Goal: Task Accomplishment & Management: Use online tool/utility

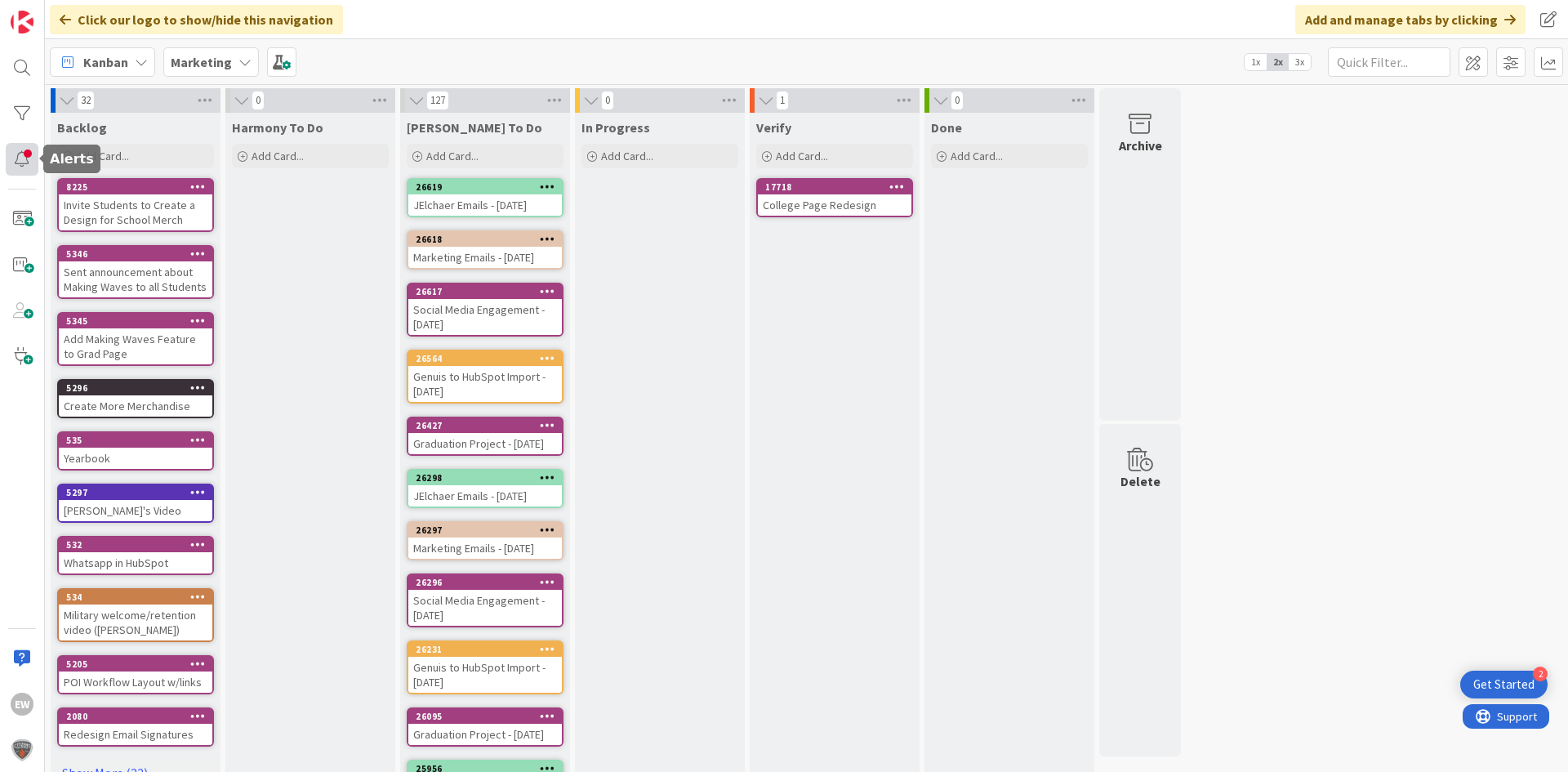
click at [31, 155] on div at bounding box center [22, 159] width 33 height 33
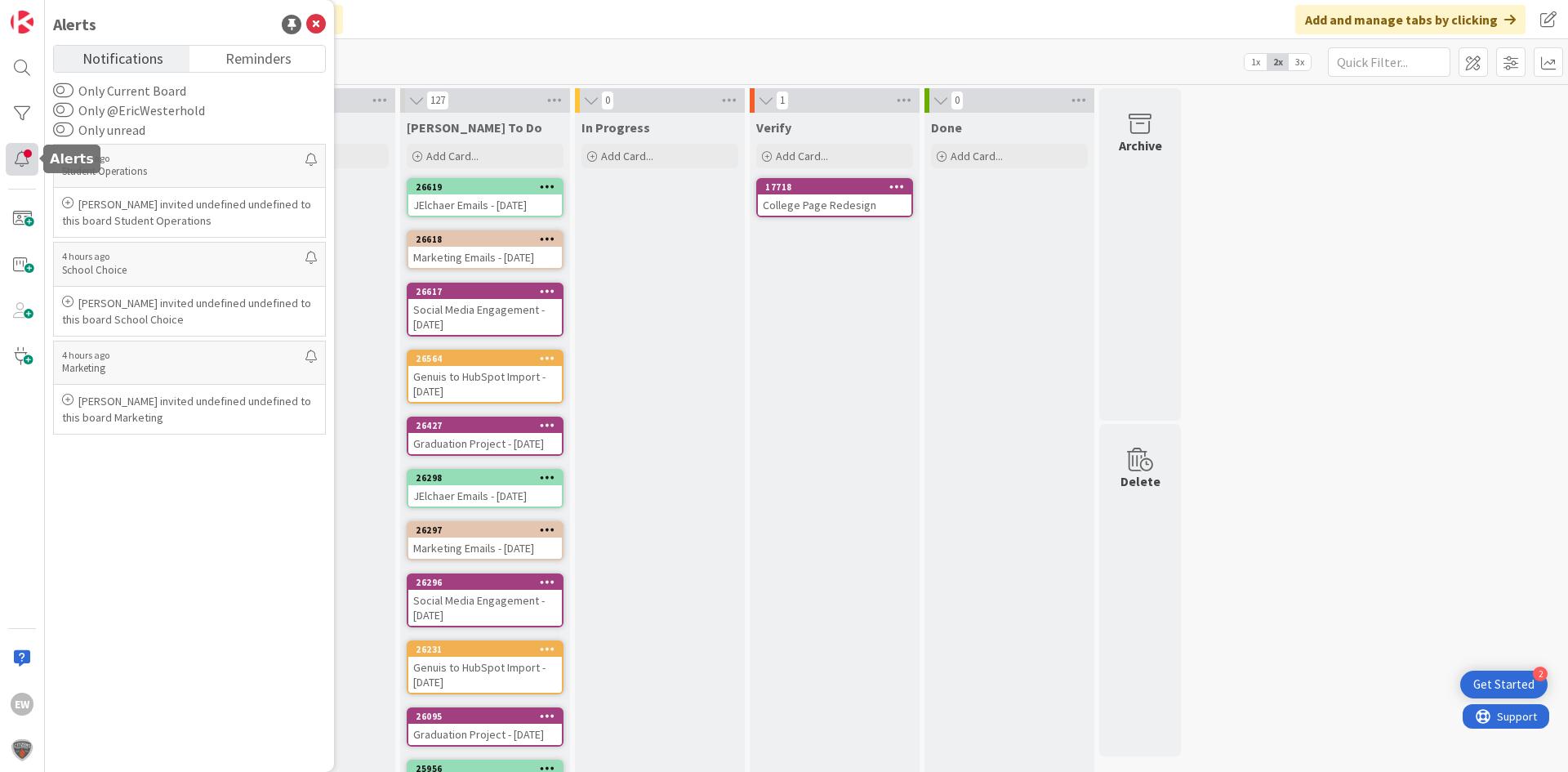
click at [28, 158] on div at bounding box center [22, 159] width 33 height 33
click at [325, 21] on icon at bounding box center [316, 25] width 20 height 20
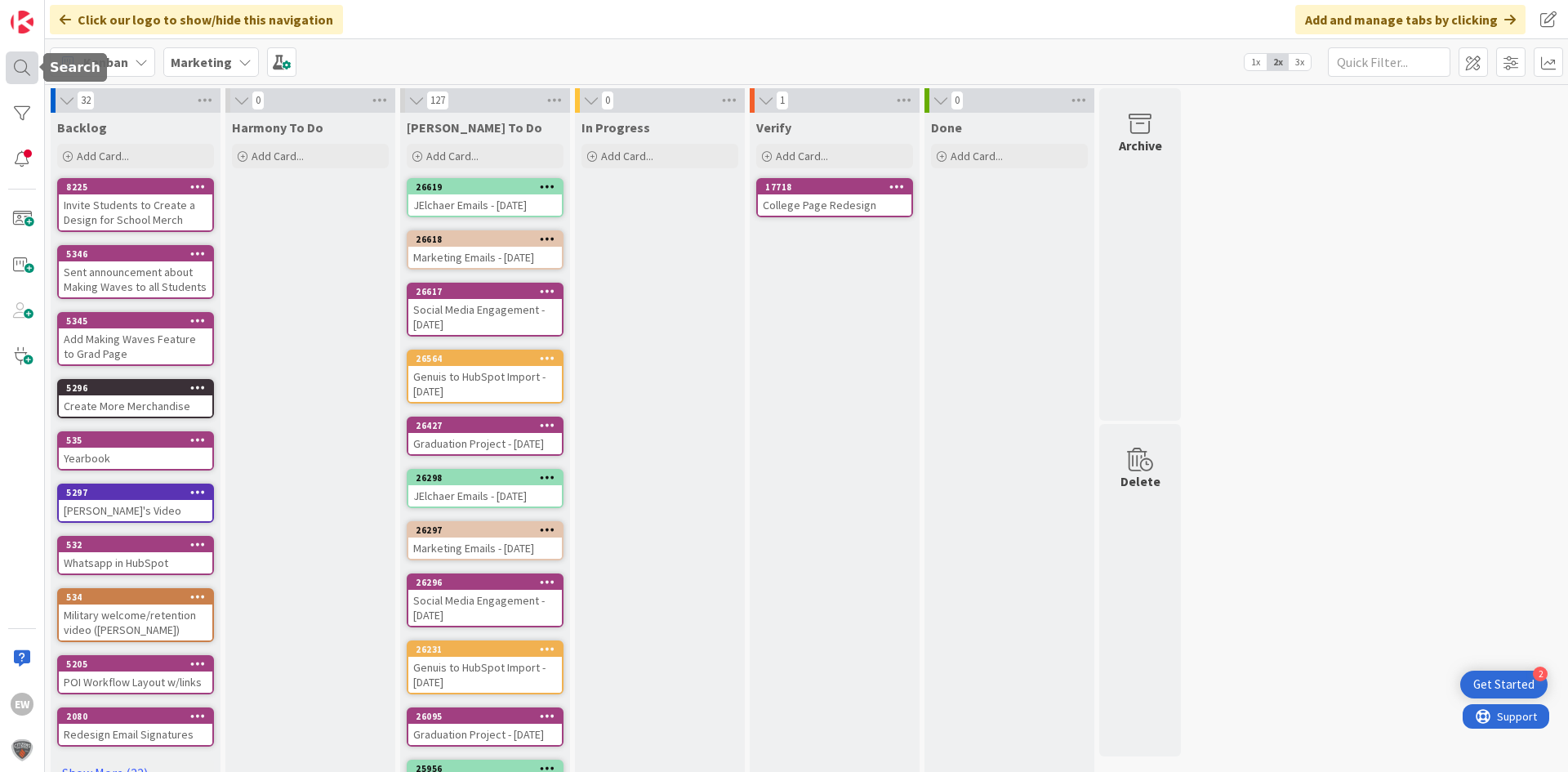
click at [31, 78] on div at bounding box center [22, 67] width 33 height 33
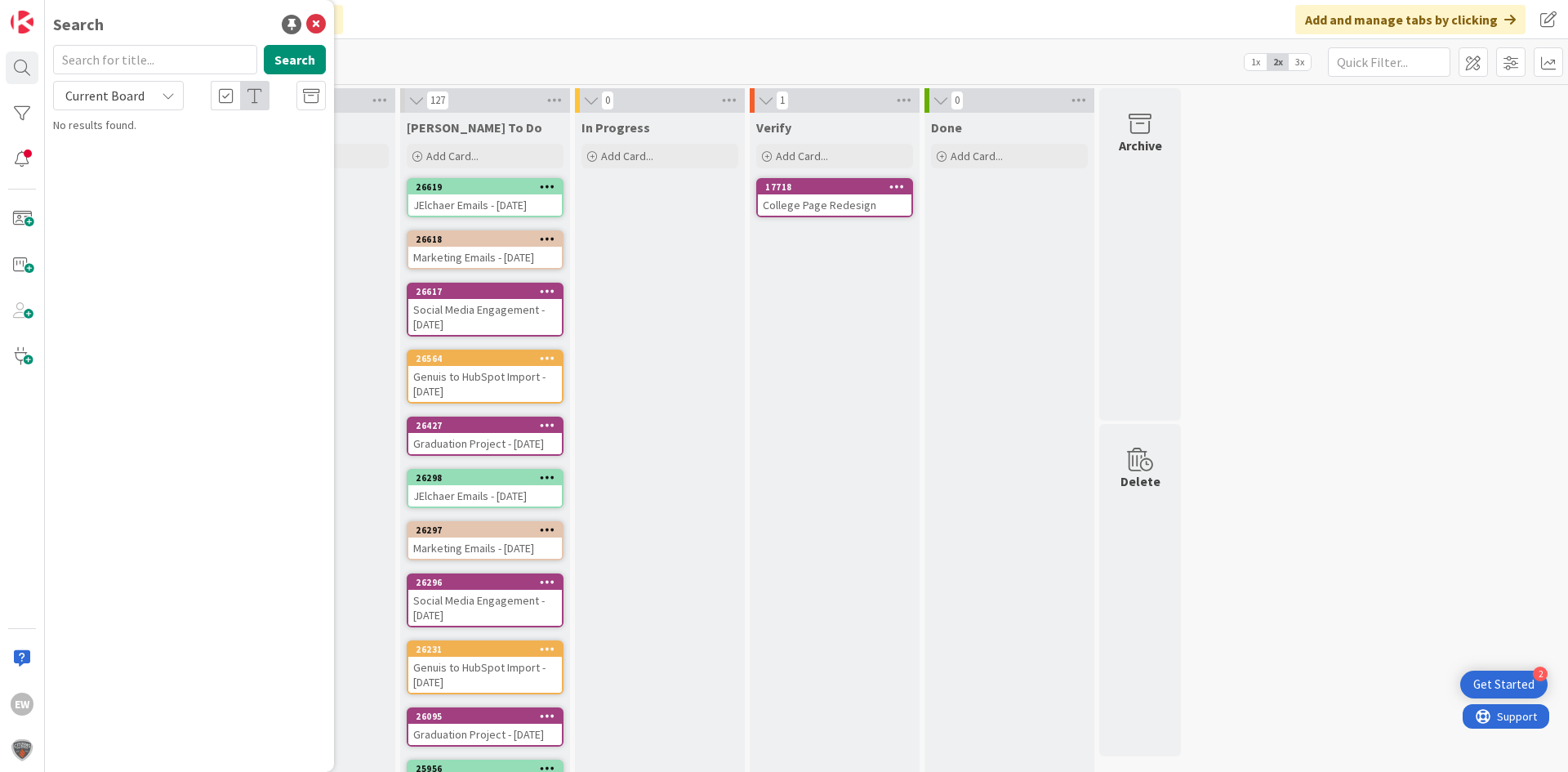
click at [148, 66] on input "text" at bounding box center [156, 59] width 204 height 30
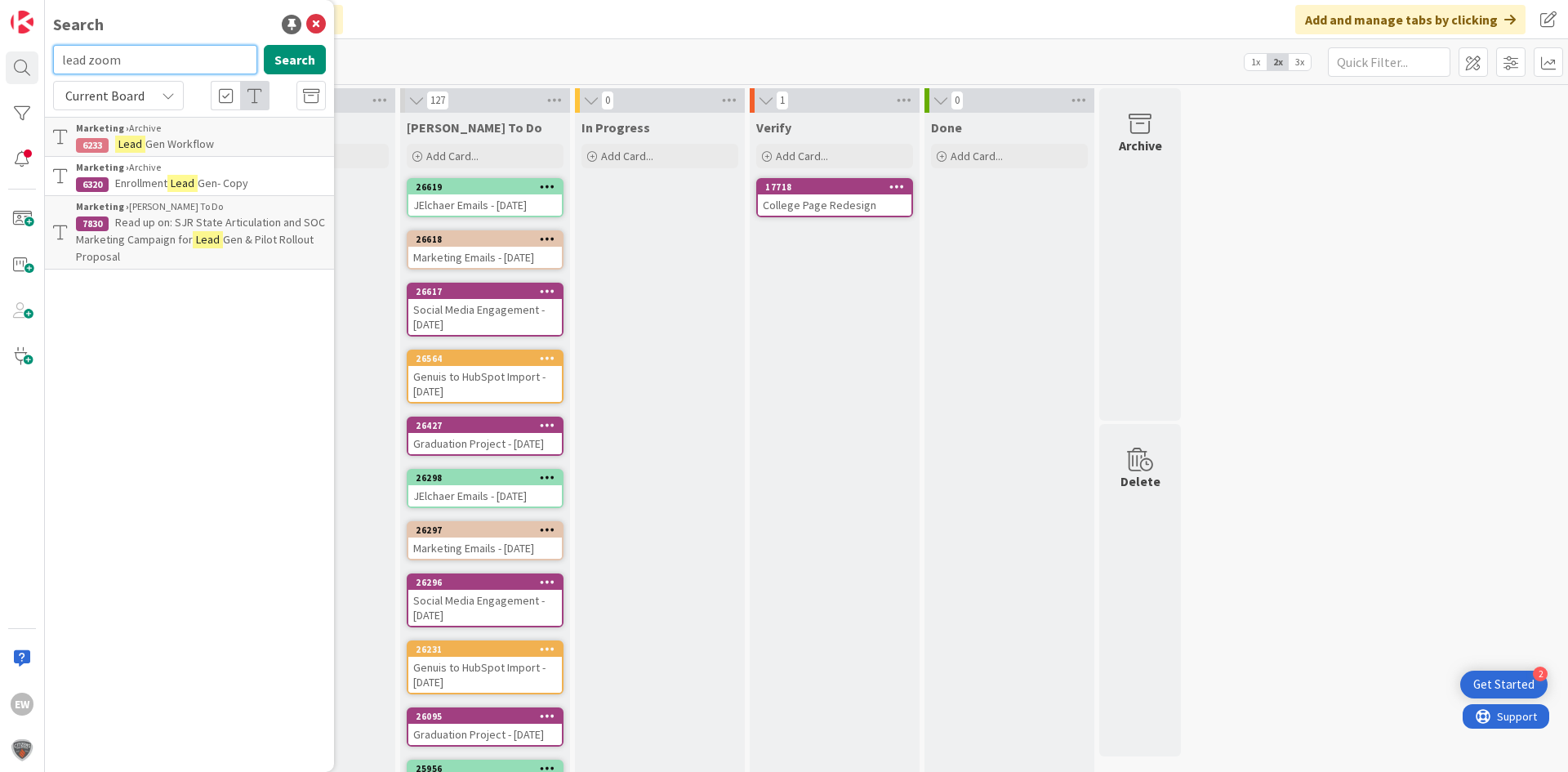
click at [177, 67] on input "lead zoom" at bounding box center [156, 59] width 204 height 30
type input "lead zoom call"
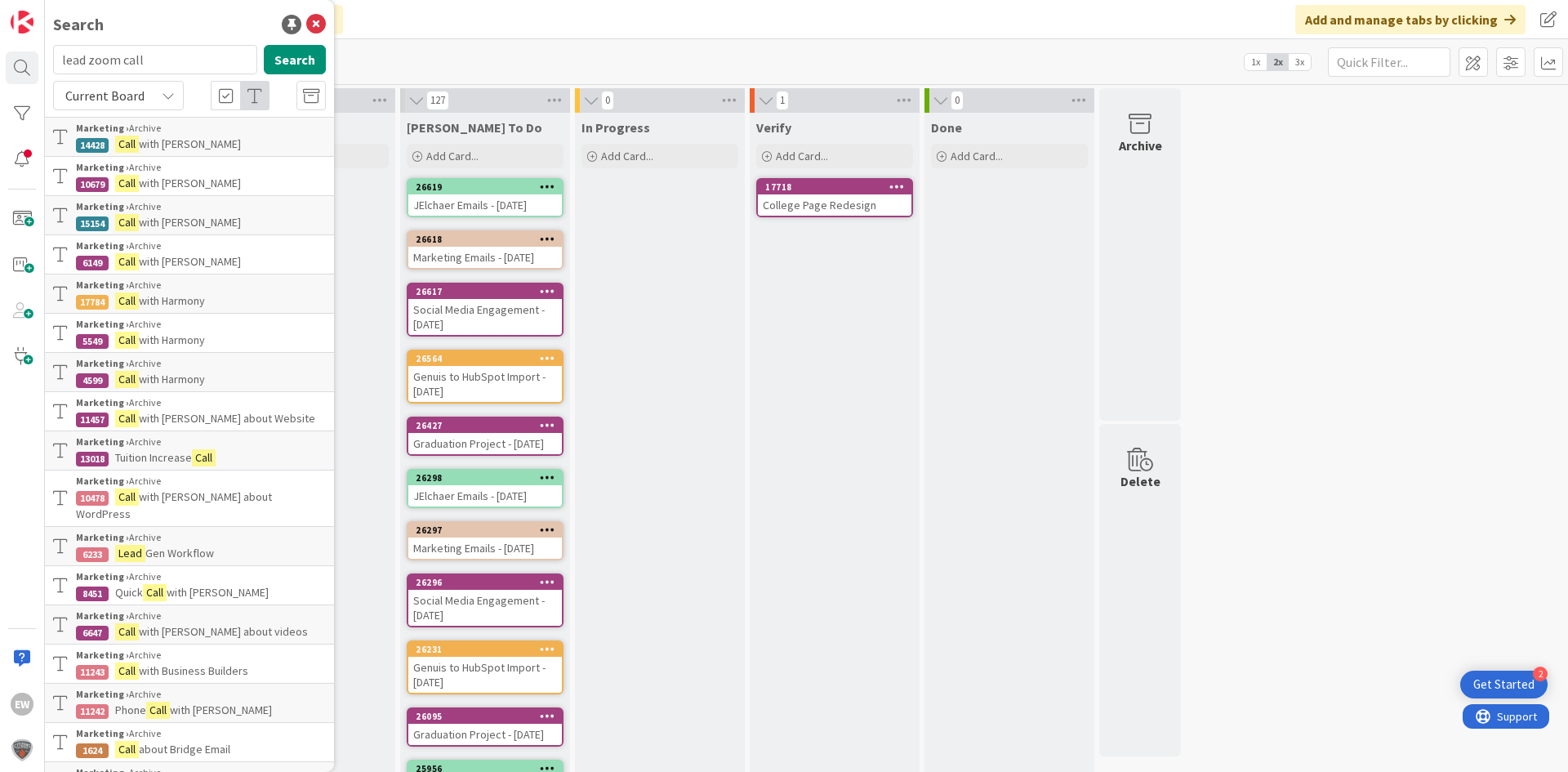
click at [133, 102] on span "Current Board" at bounding box center [105, 95] width 79 height 16
click at [113, 158] on span "All Boards" at bounding box center [147, 163] width 169 height 25
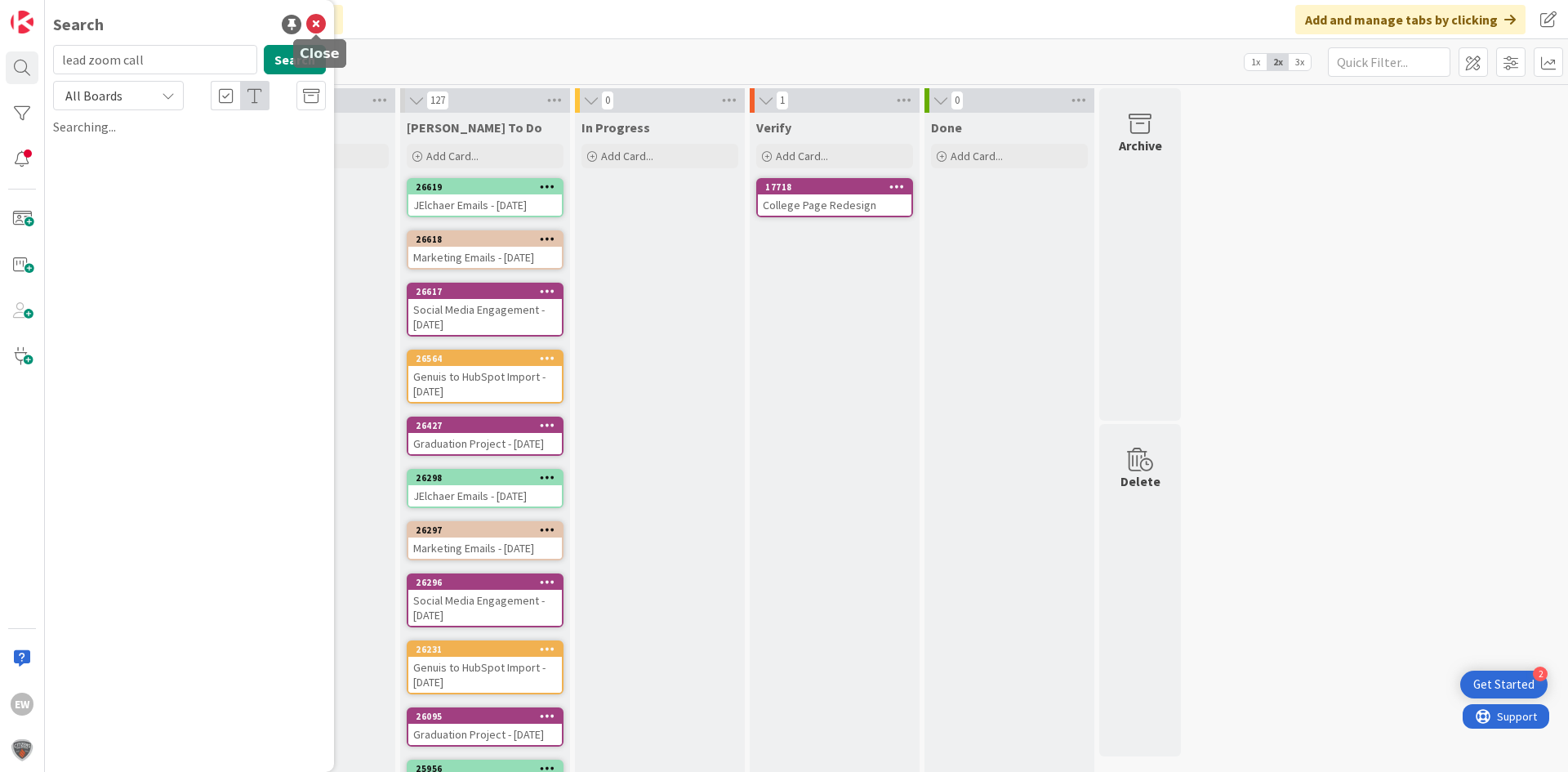
click at [324, 21] on icon at bounding box center [316, 25] width 20 height 20
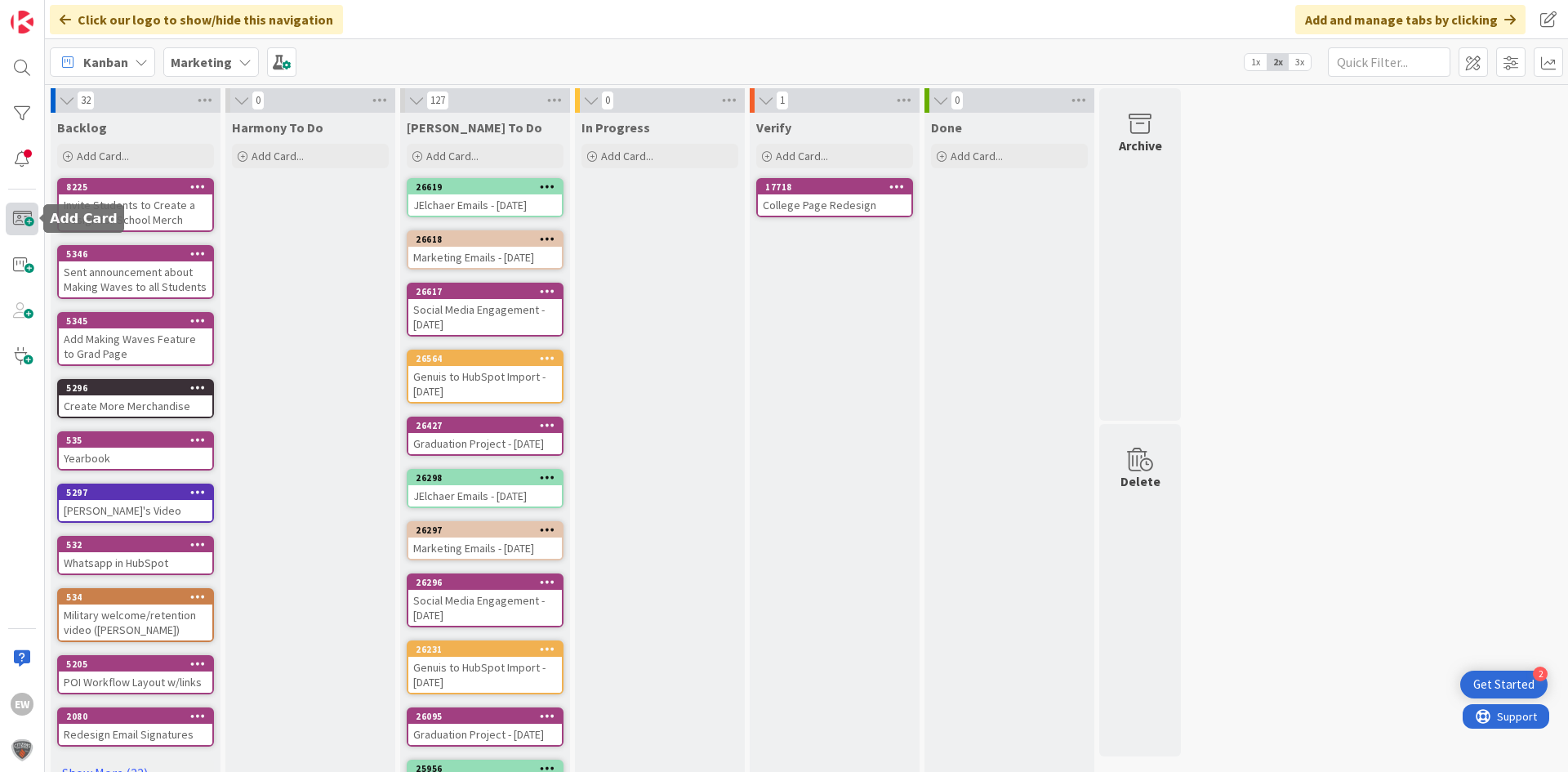
click at [21, 220] on span at bounding box center [22, 218] width 33 height 33
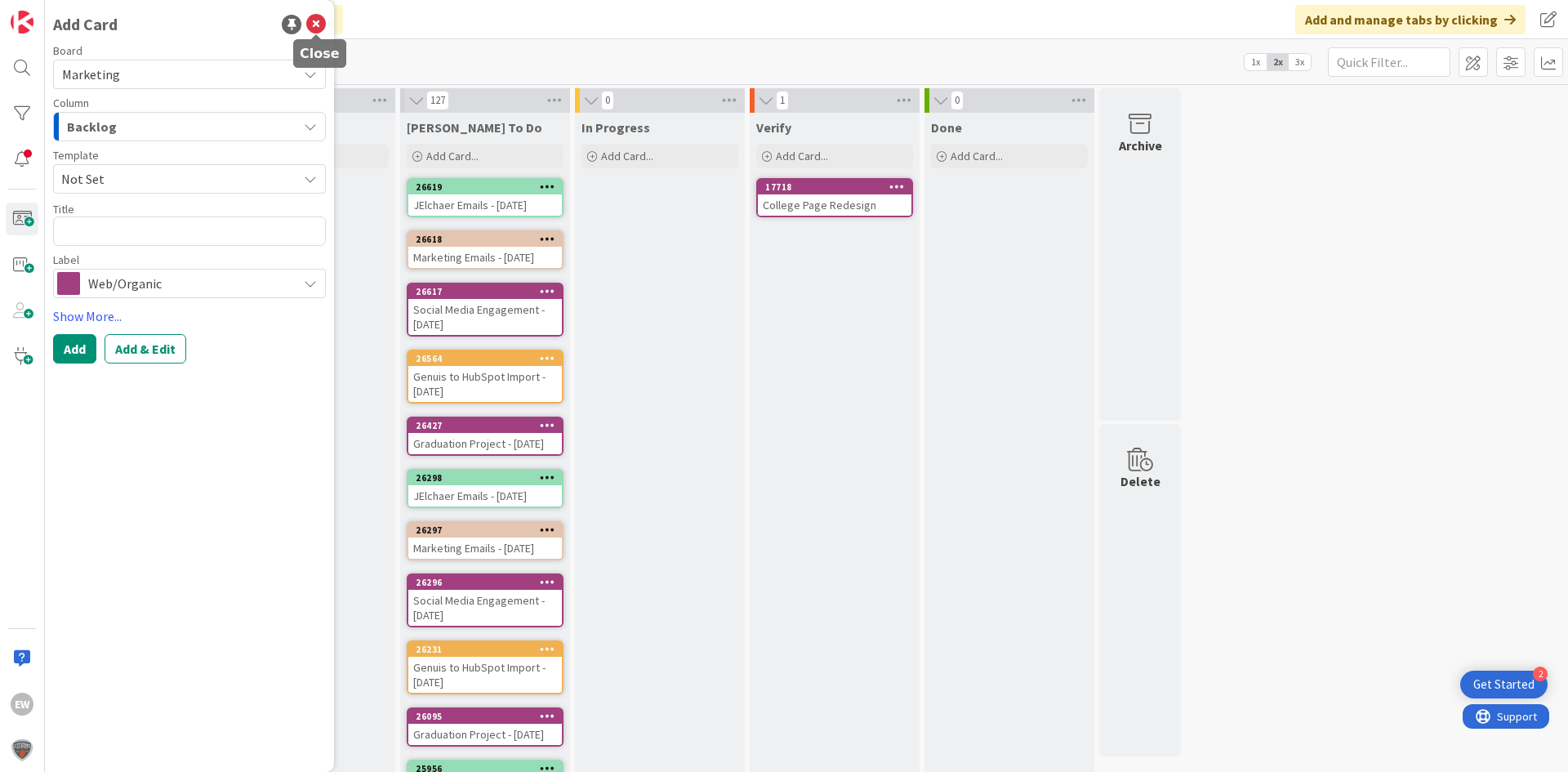
click at [321, 31] on icon at bounding box center [316, 25] width 20 height 20
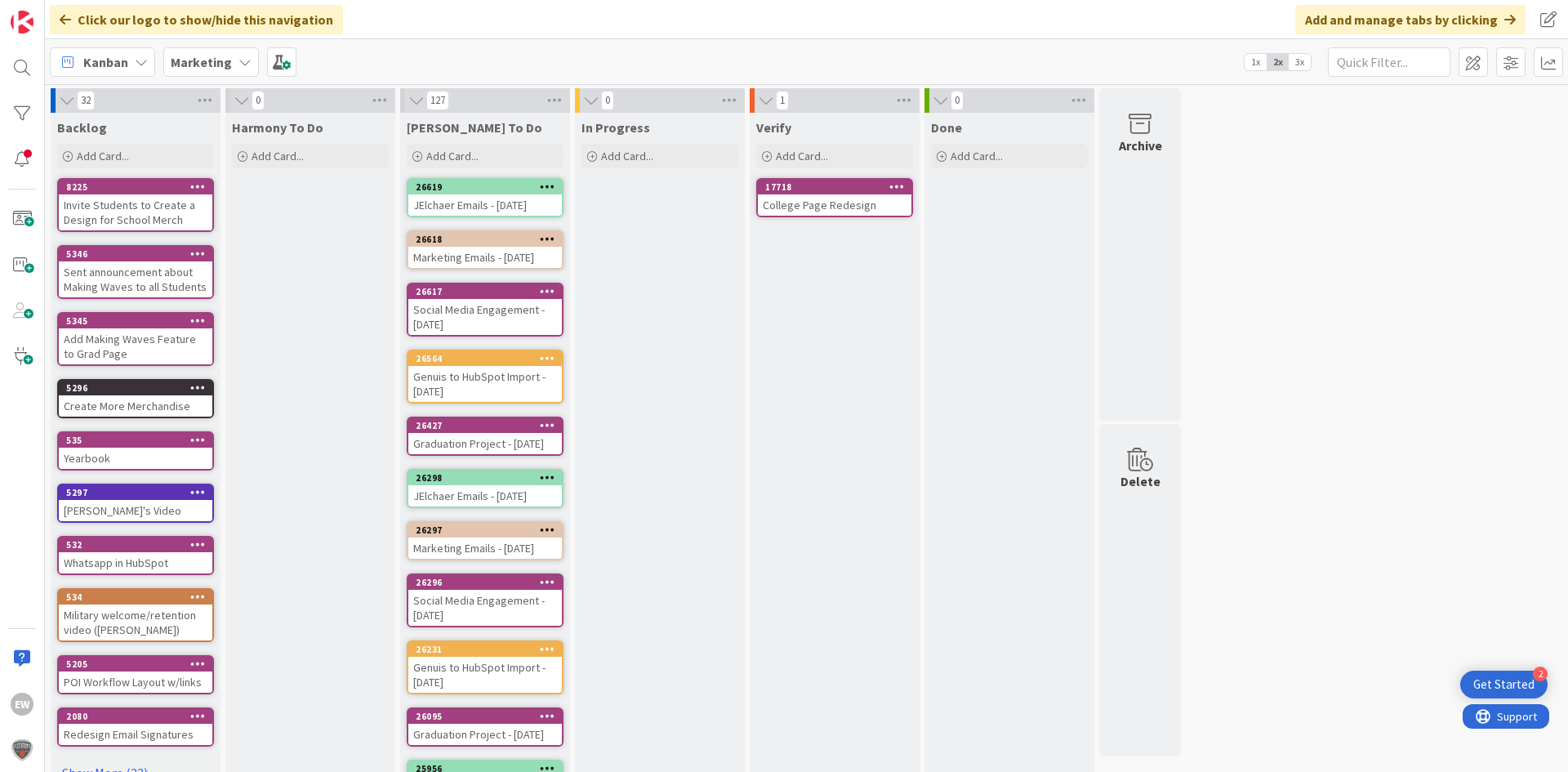
click at [180, 65] on b "Marketing" at bounding box center [201, 61] width 61 height 16
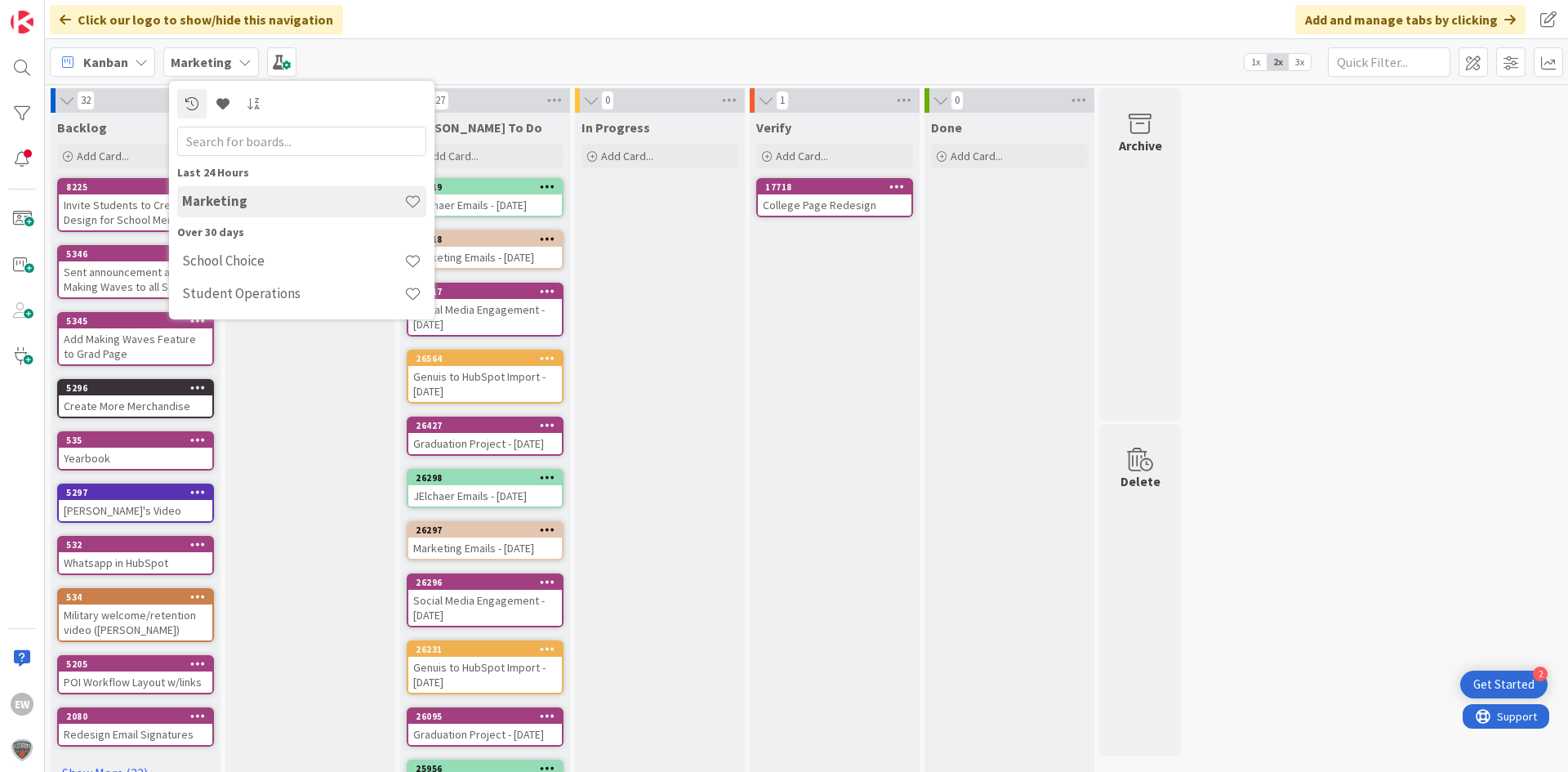
click at [180, 65] on b "Marketing" at bounding box center [201, 61] width 61 height 16
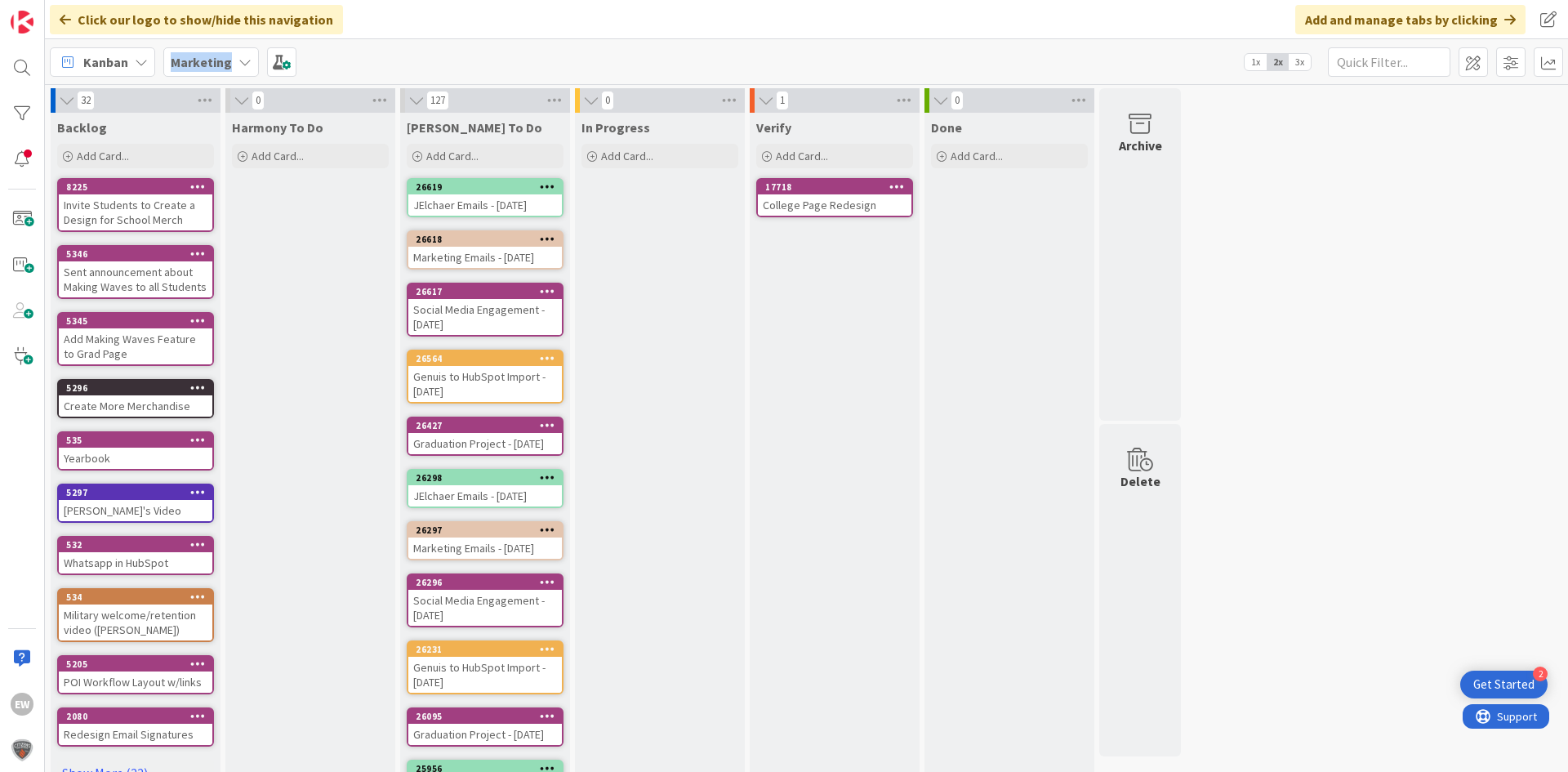
click at [180, 65] on b "Marketing" at bounding box center [201, 61] width 61 height 16
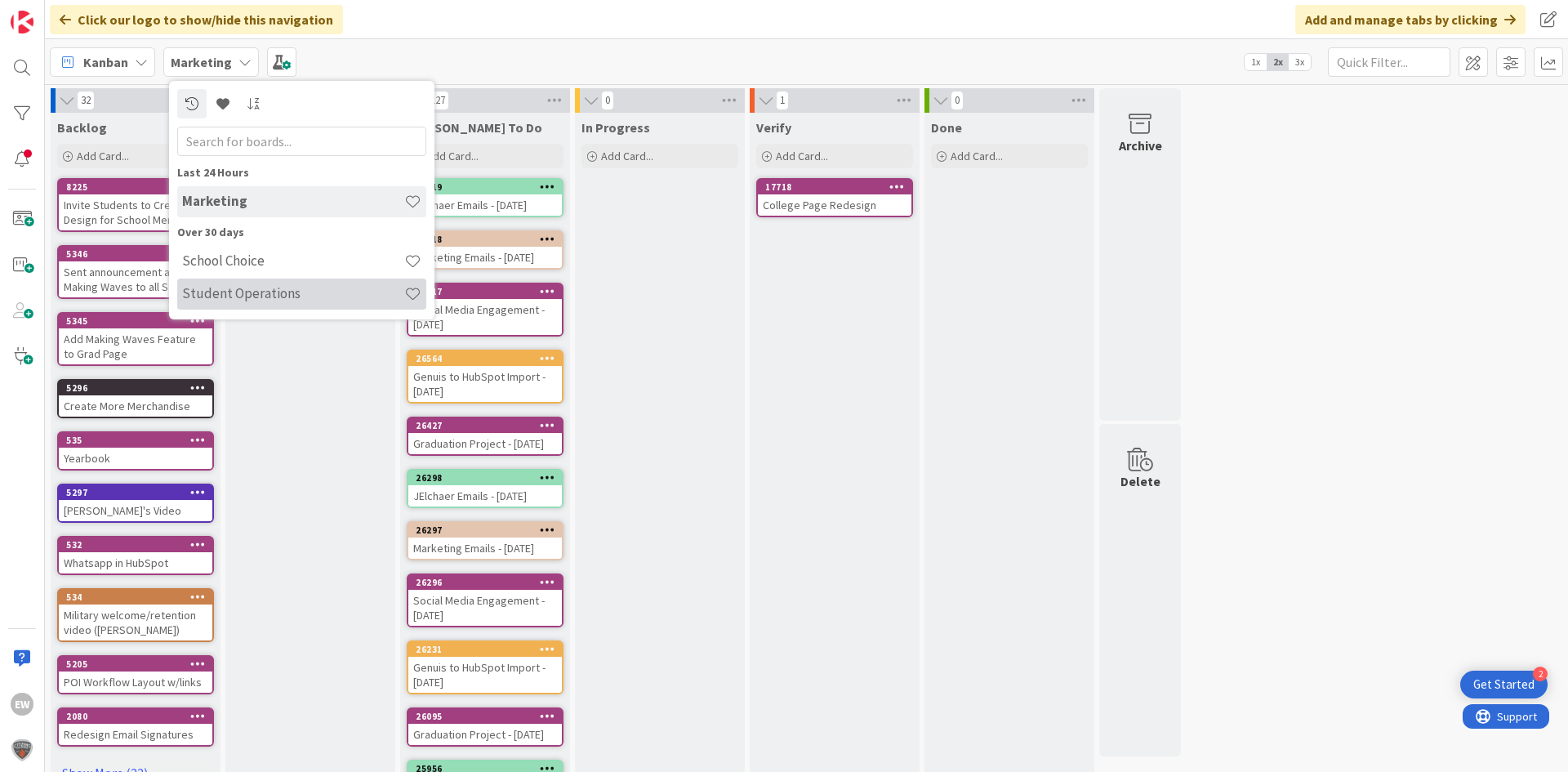
click at [213, 290] on h4 "Student Operations" at bounding box center [293, 293] width 222 height 16
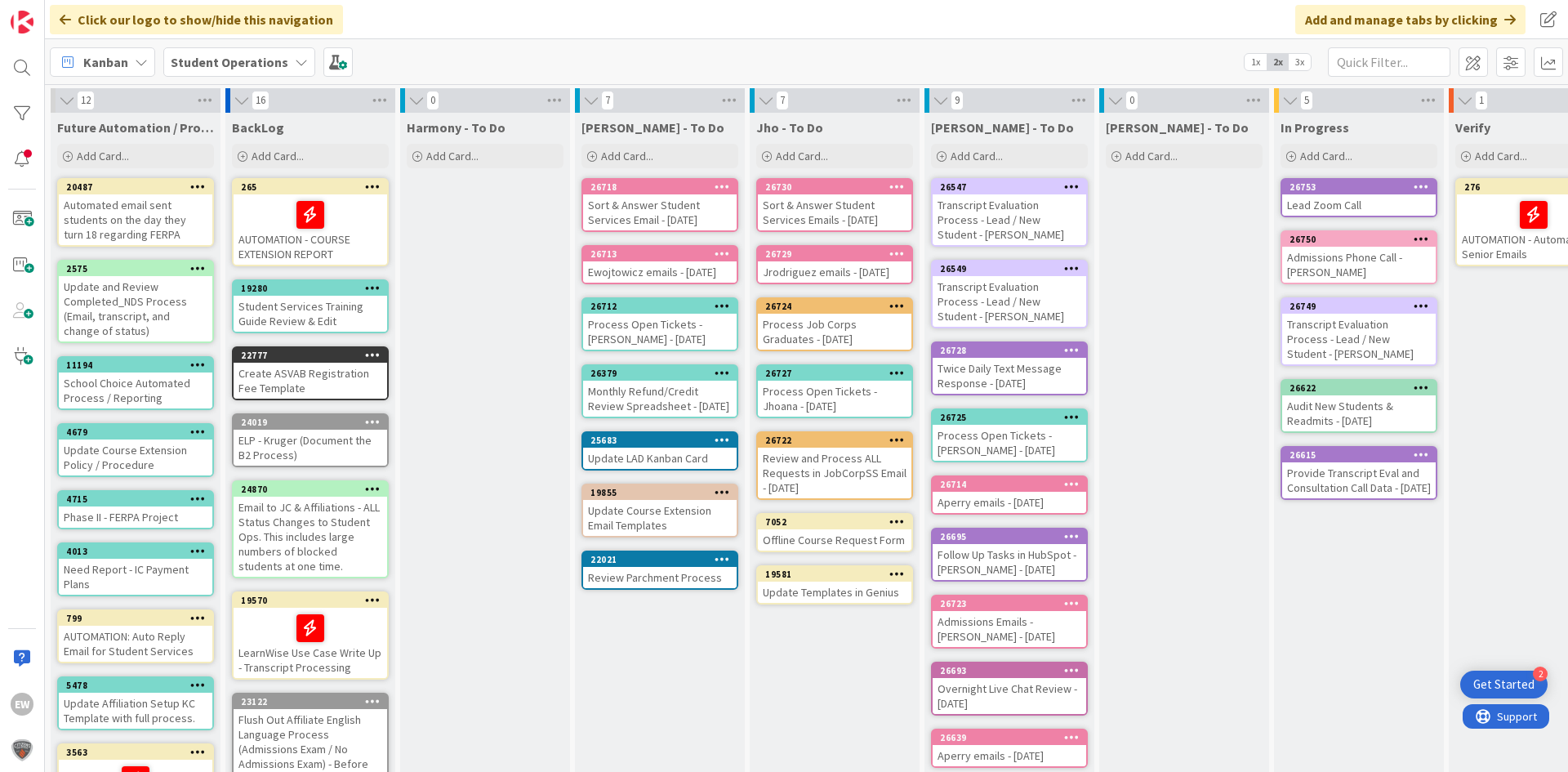
click at [1306, 195] on div "Lead Zoom Call" at bounding box center [1359, 204] width 154 height 21
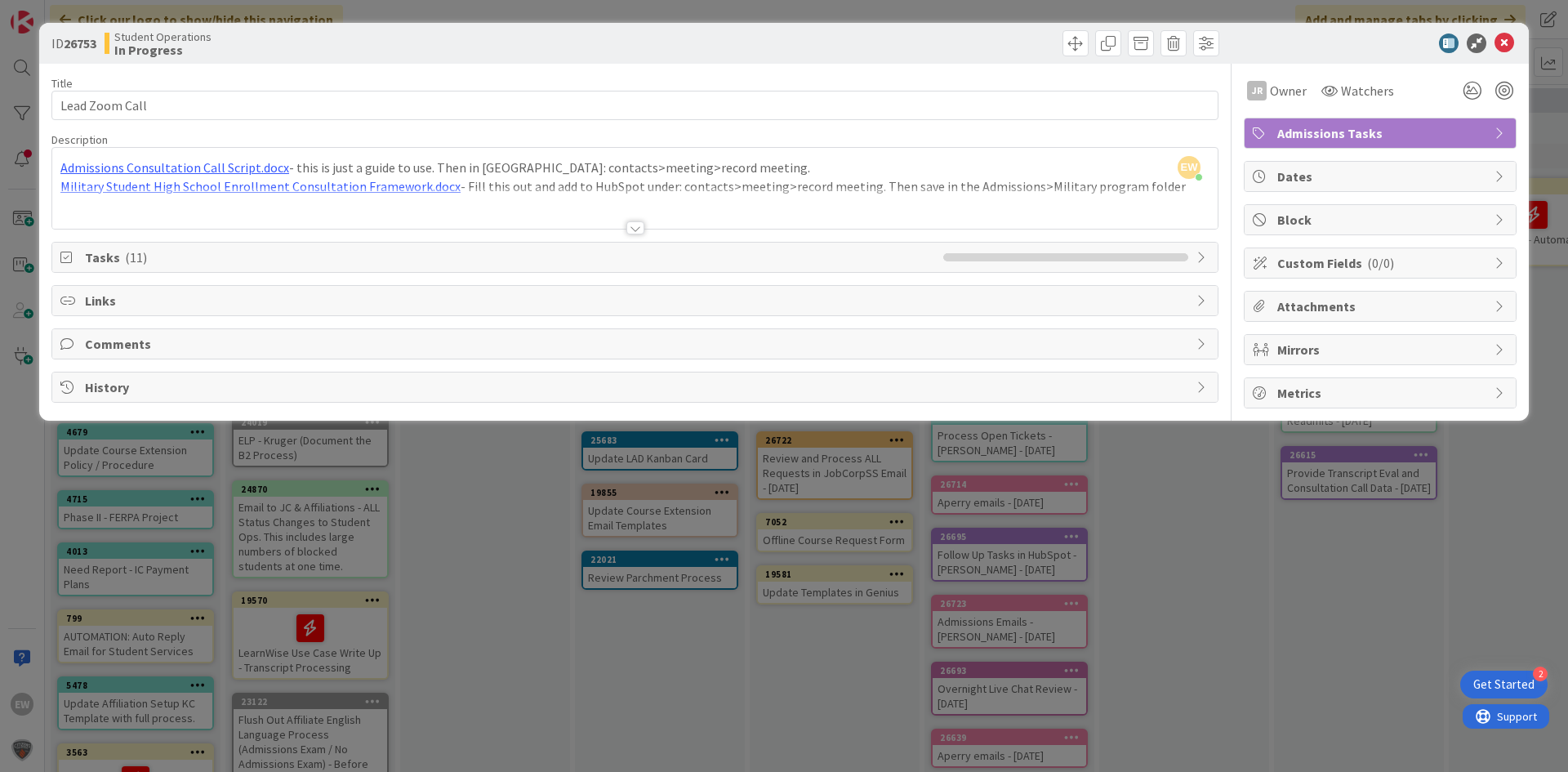
click at [225, 269] on div "Tasks ( 11 )" at bounding box center [635, 258] width 1166 height 30
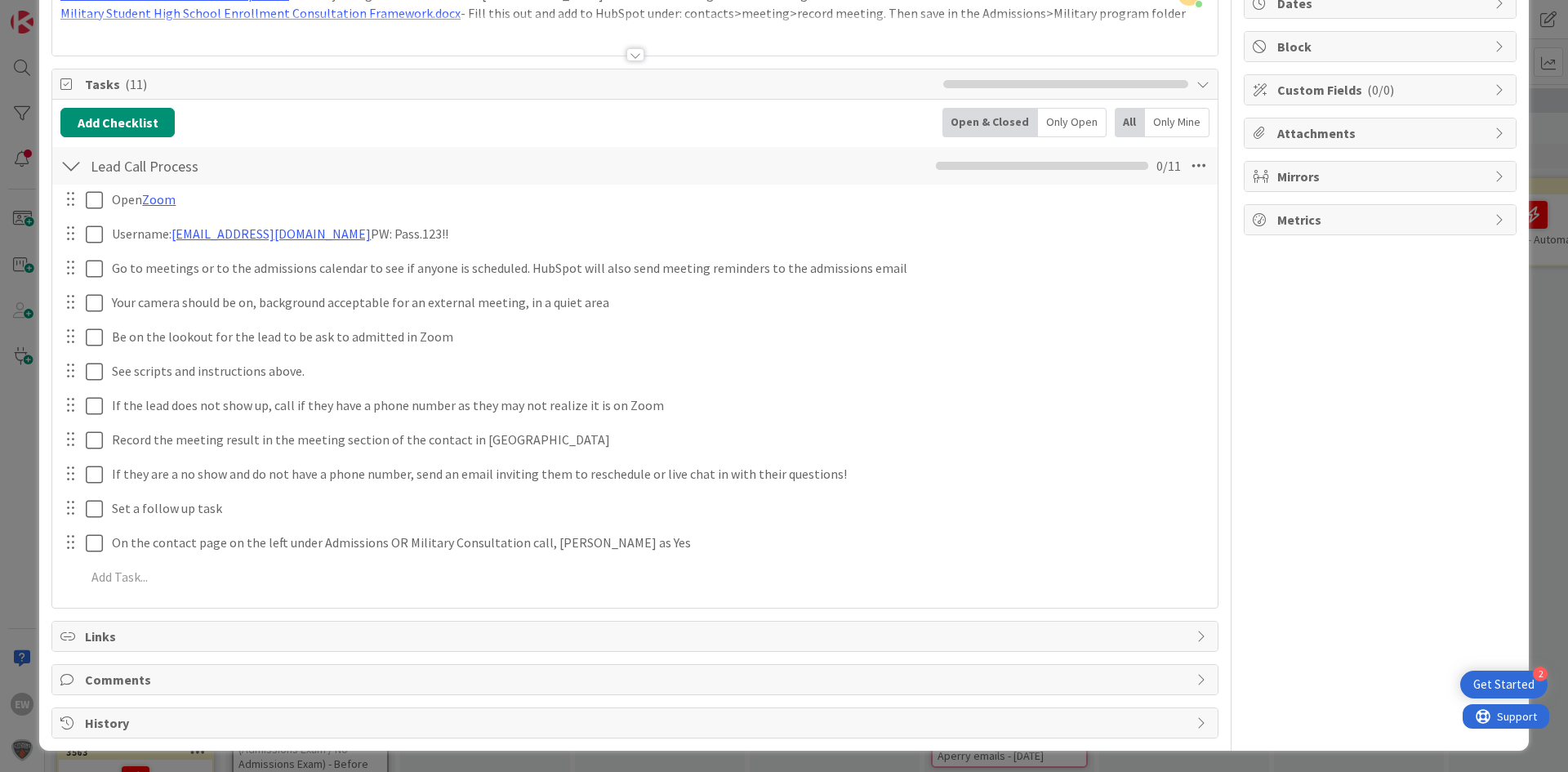
scroll to position [174, 0]
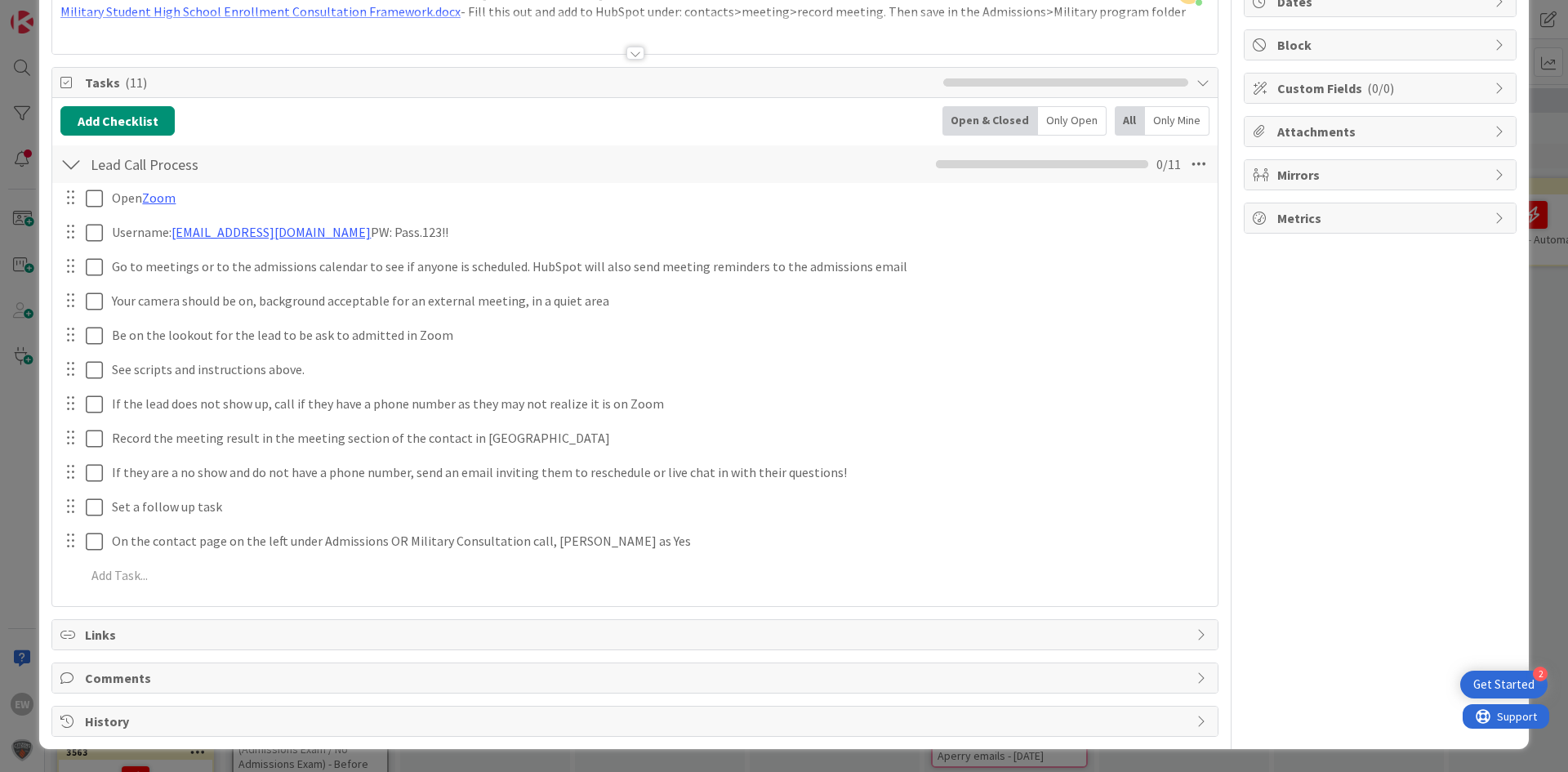
click at [854, 628] on span "Links" at bounding box center [636, 634] width 1103 height 20
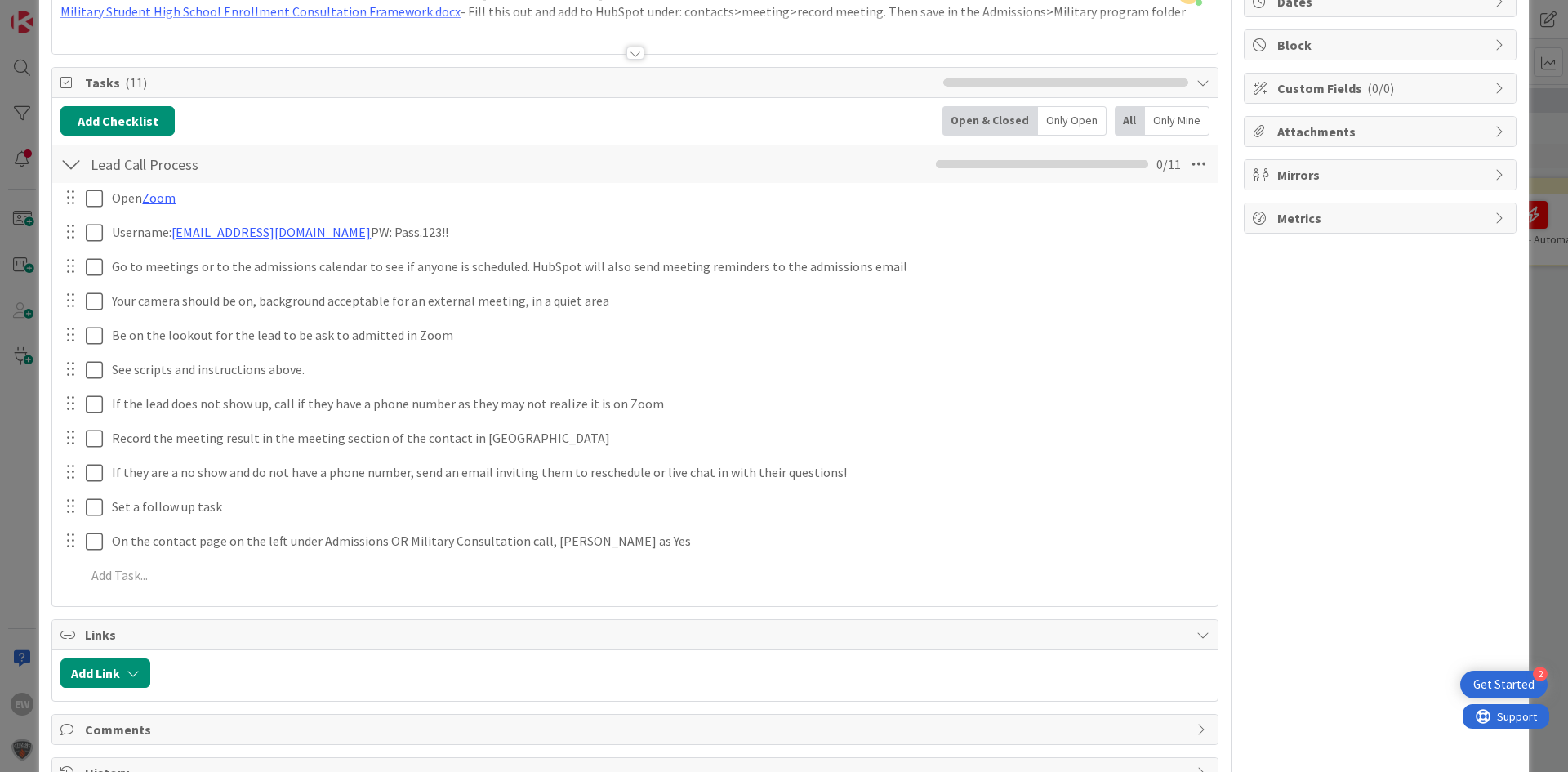
click at [854, 628] on span "Links" at bounding box center [636, 634] width 1103 height 20
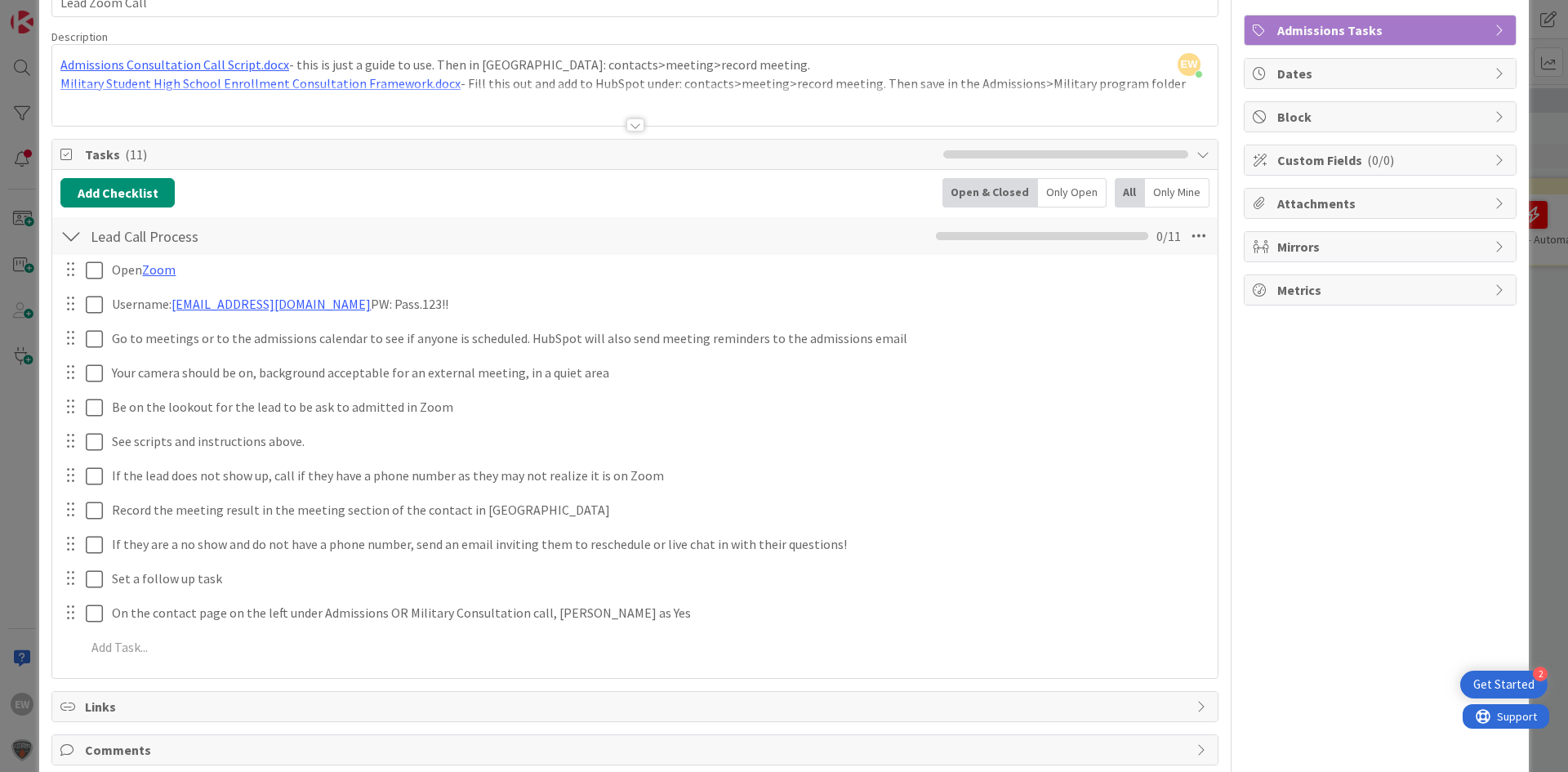
scroll to position [0, 0]
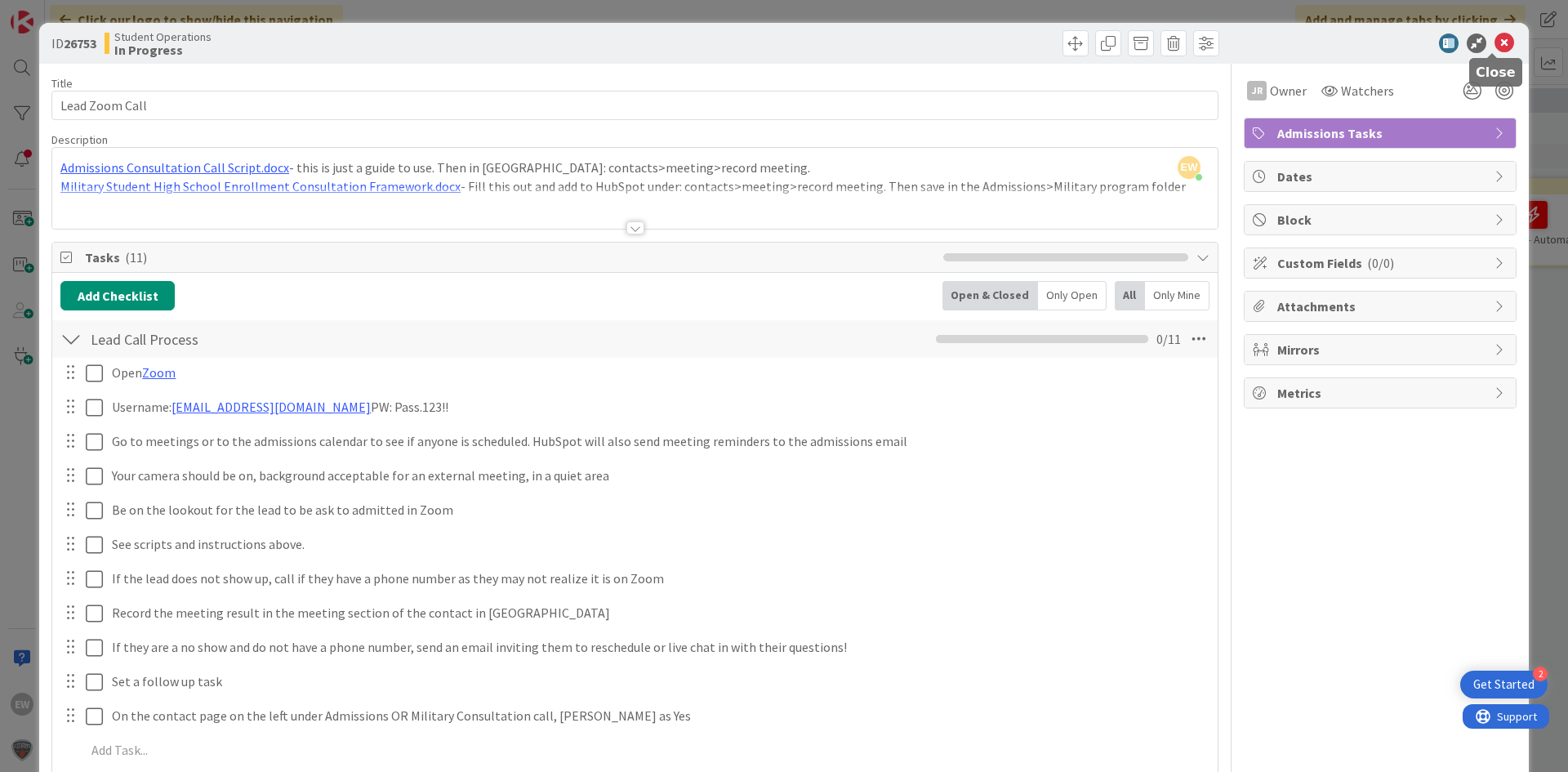
click at [1499, 40] on icon at bounding box center [1505, 44] width 20 height 20
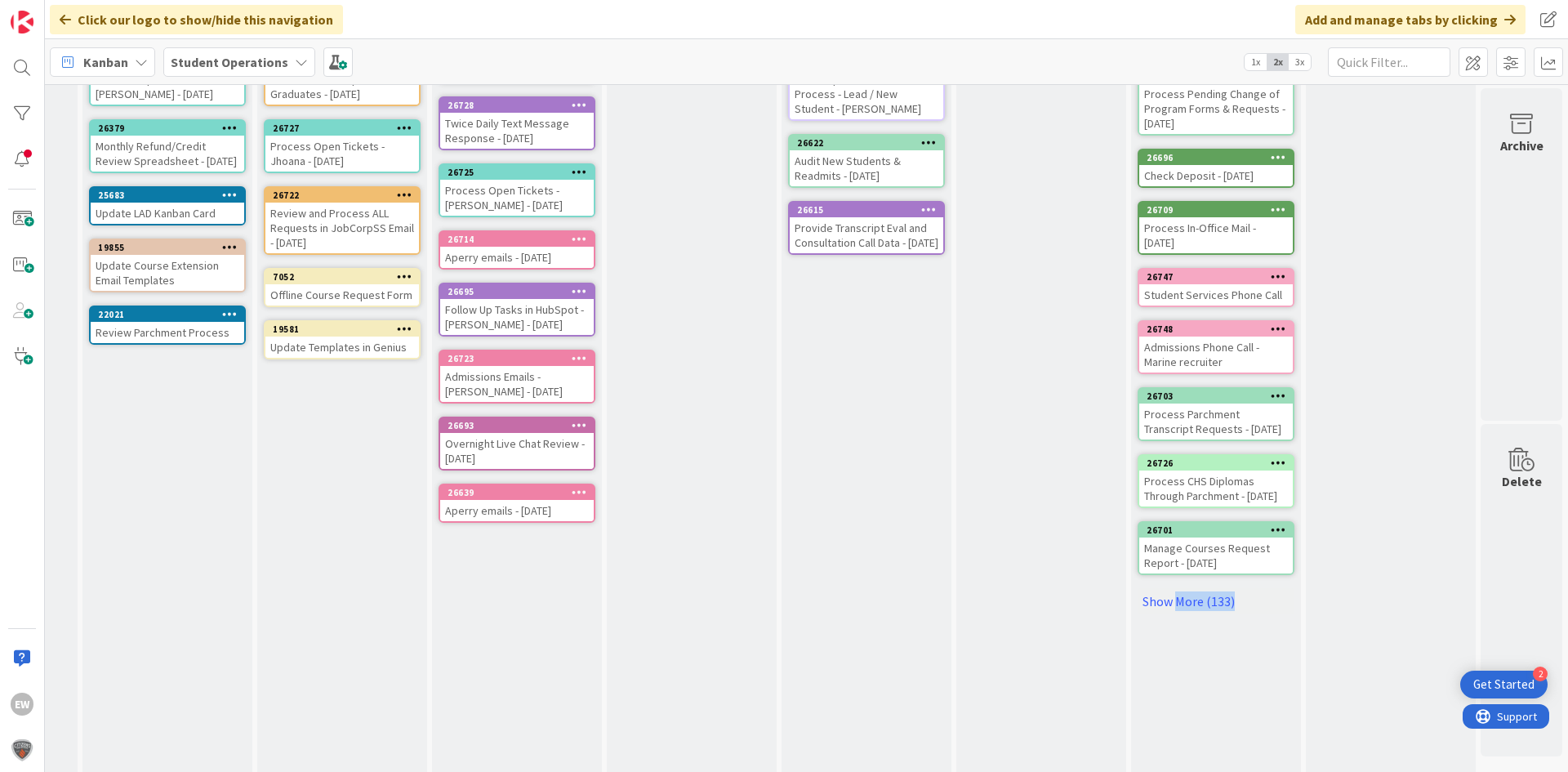
scroll to position [294, 504]
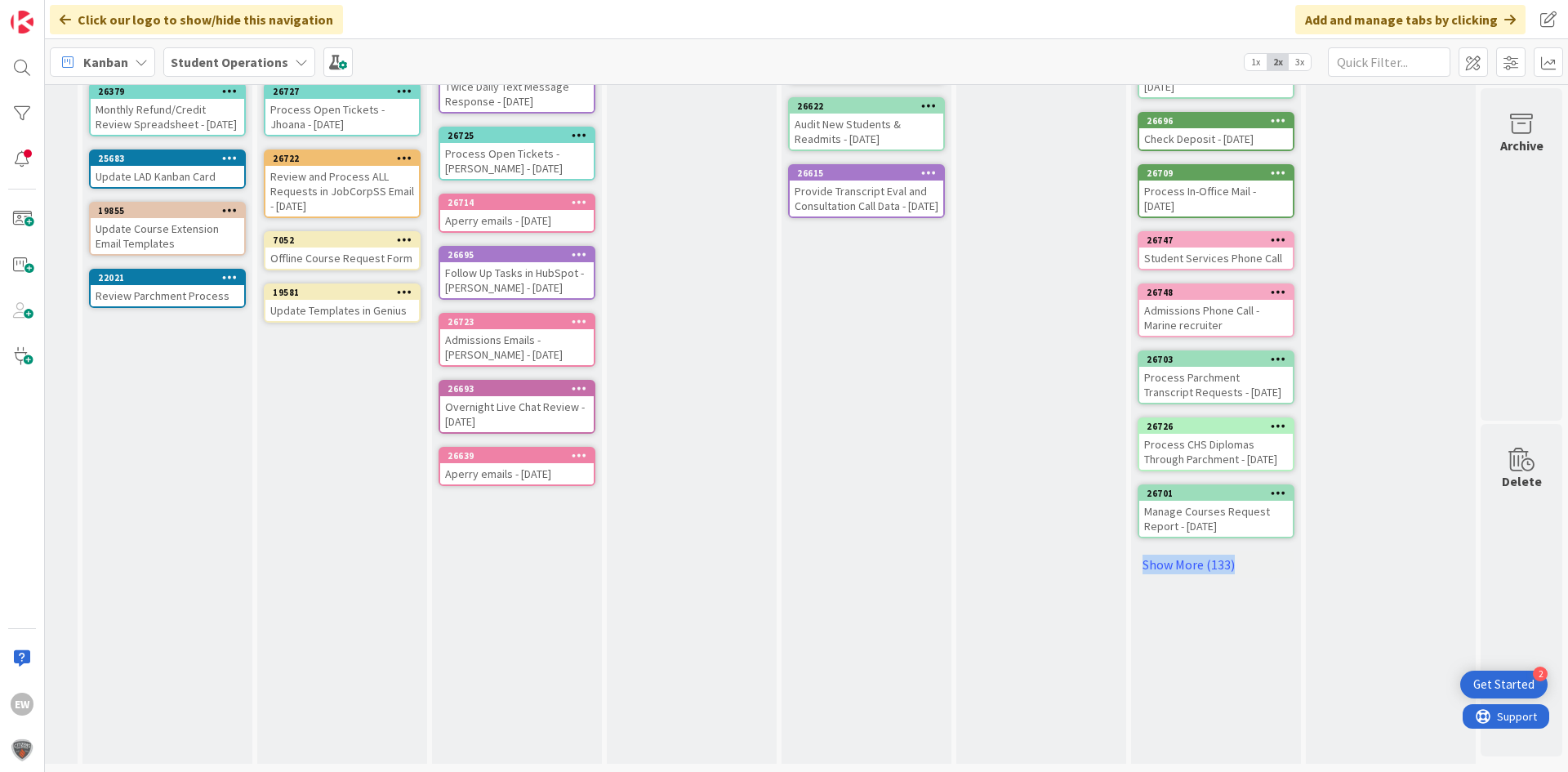
drag, startPoint x: 1271, startPoint y: 758, endPoint x: 531, endPoint y: 696, distance: 742.6
click at [534, 696] on div "12 Future Automation / Process Building Add Card... 20487 Automated email sent …" at bounding box center [560, 289] width 2009 height 965
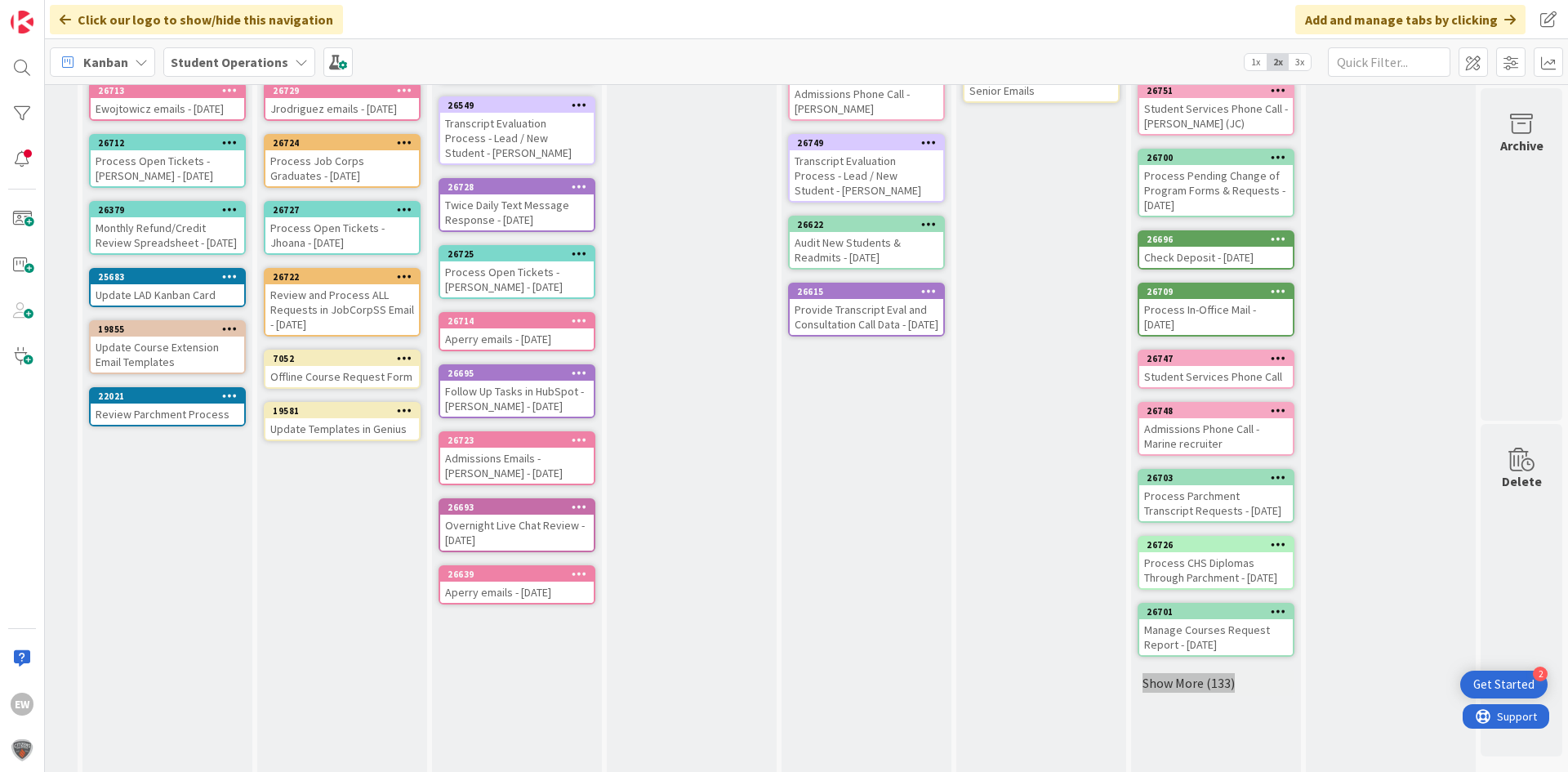
scroll to position [0, 504]
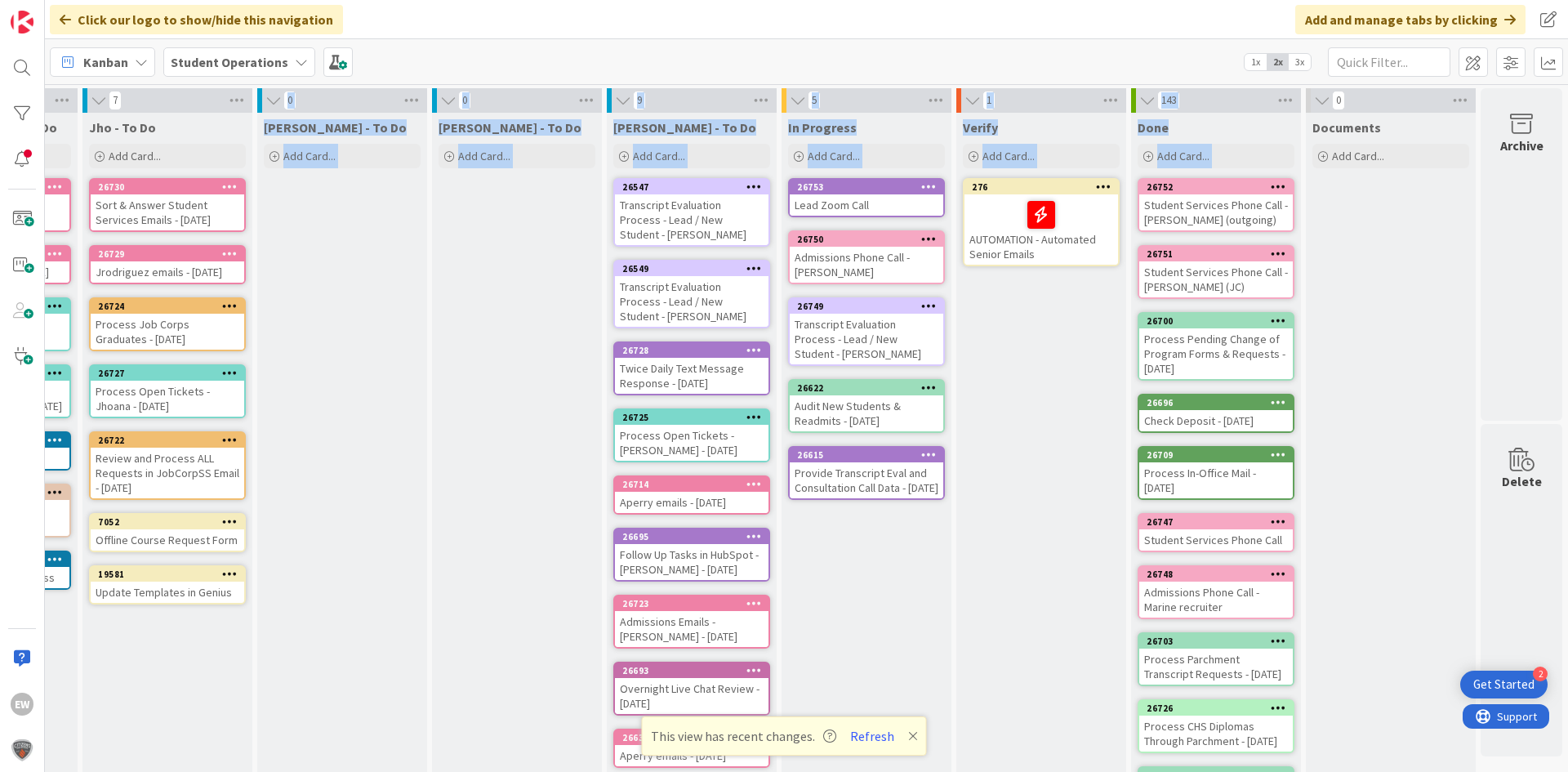
click at [526, 318] on div "[PERSON_NAME] - To Do Add Card..." at bounding box center [516, 579] width 169 height 933
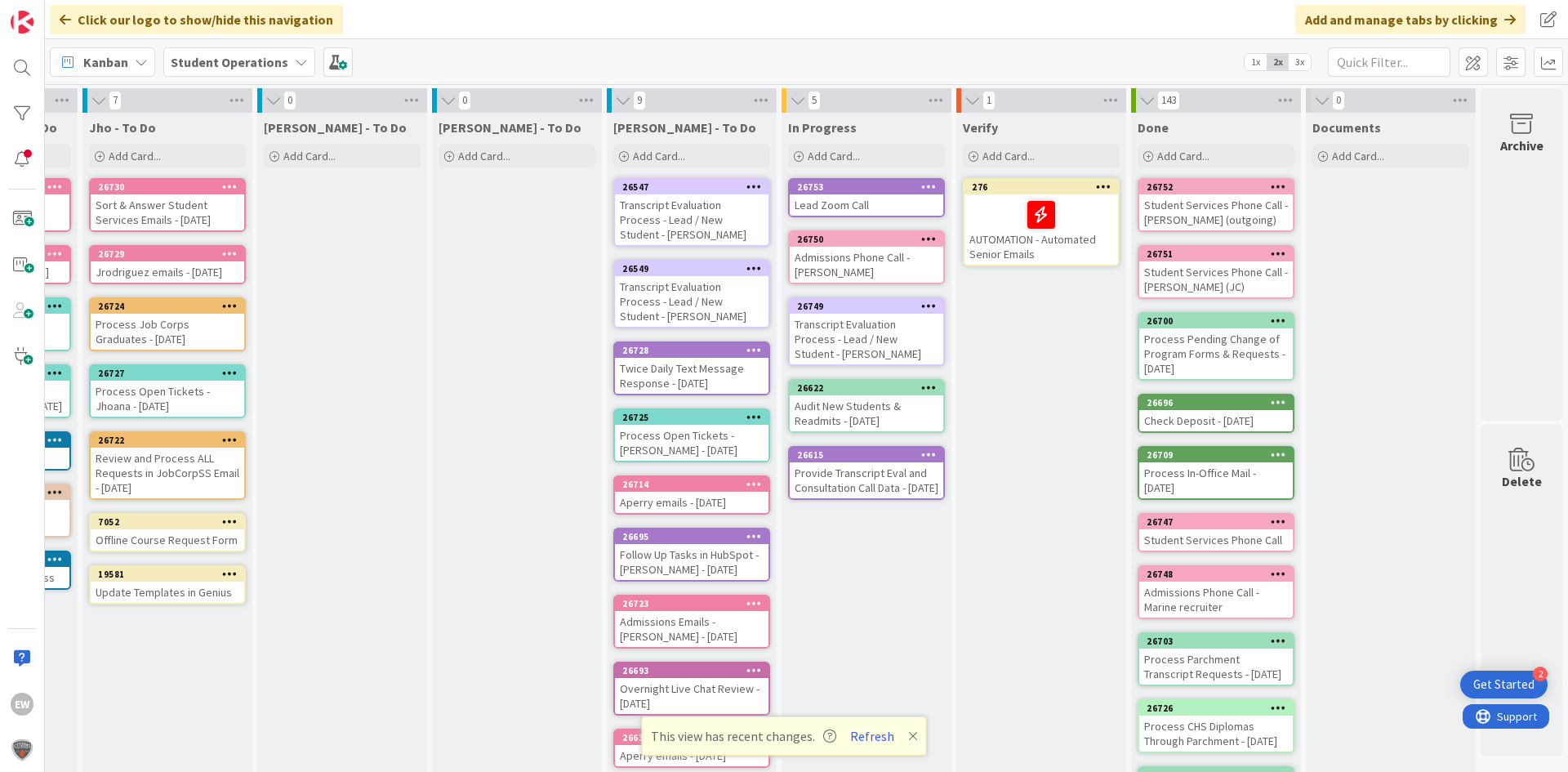
click at [661, 221] on div "Transcript Evaluation Process - Lead / New Student - [PERSON_NAME]" at bounding box center [691, 219] width 154 height 51
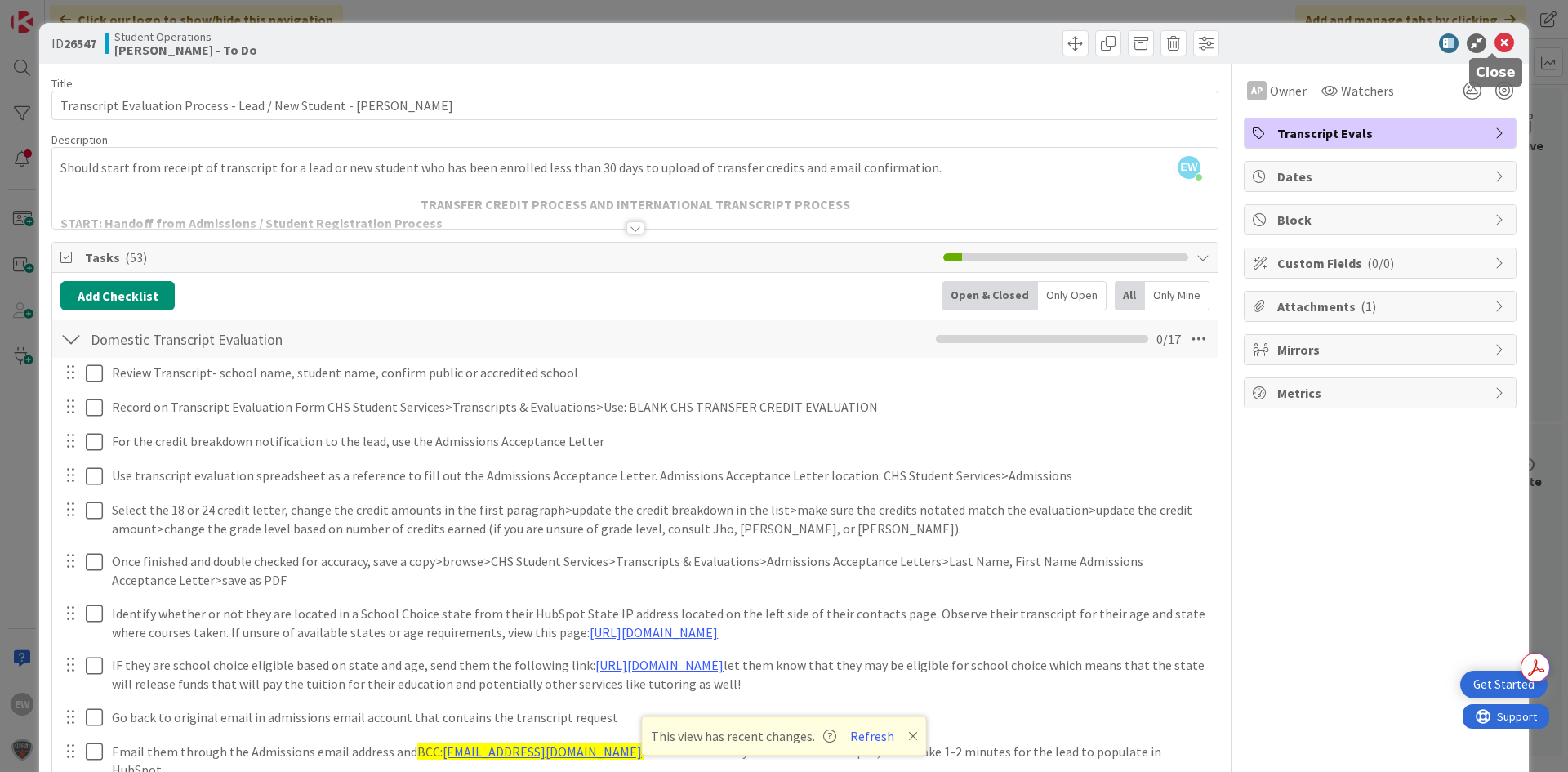
click at [1495, 52] on icon at bounding box center [1505, 44] width 20 height 20
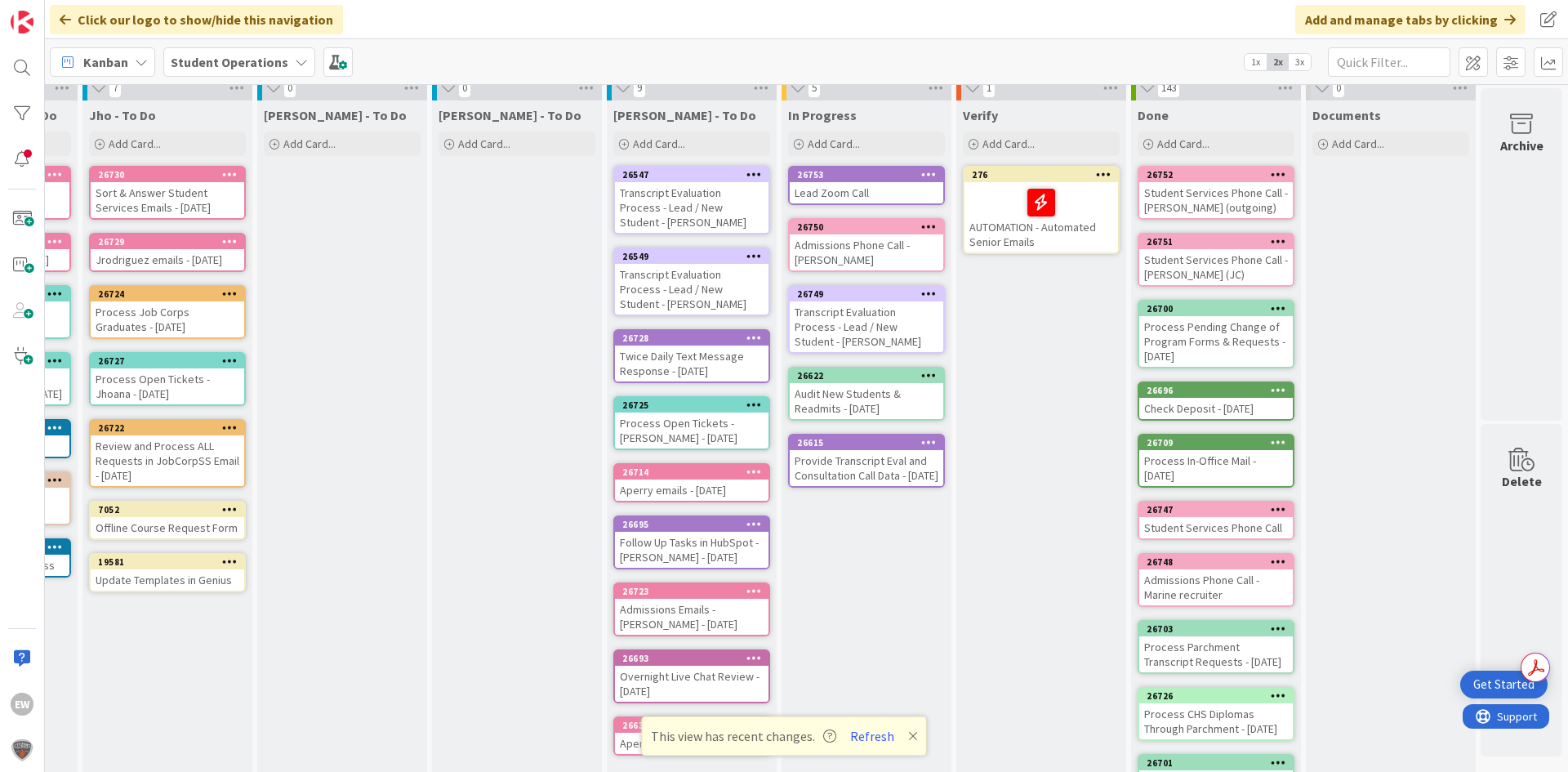
scroll to position [0, 504]
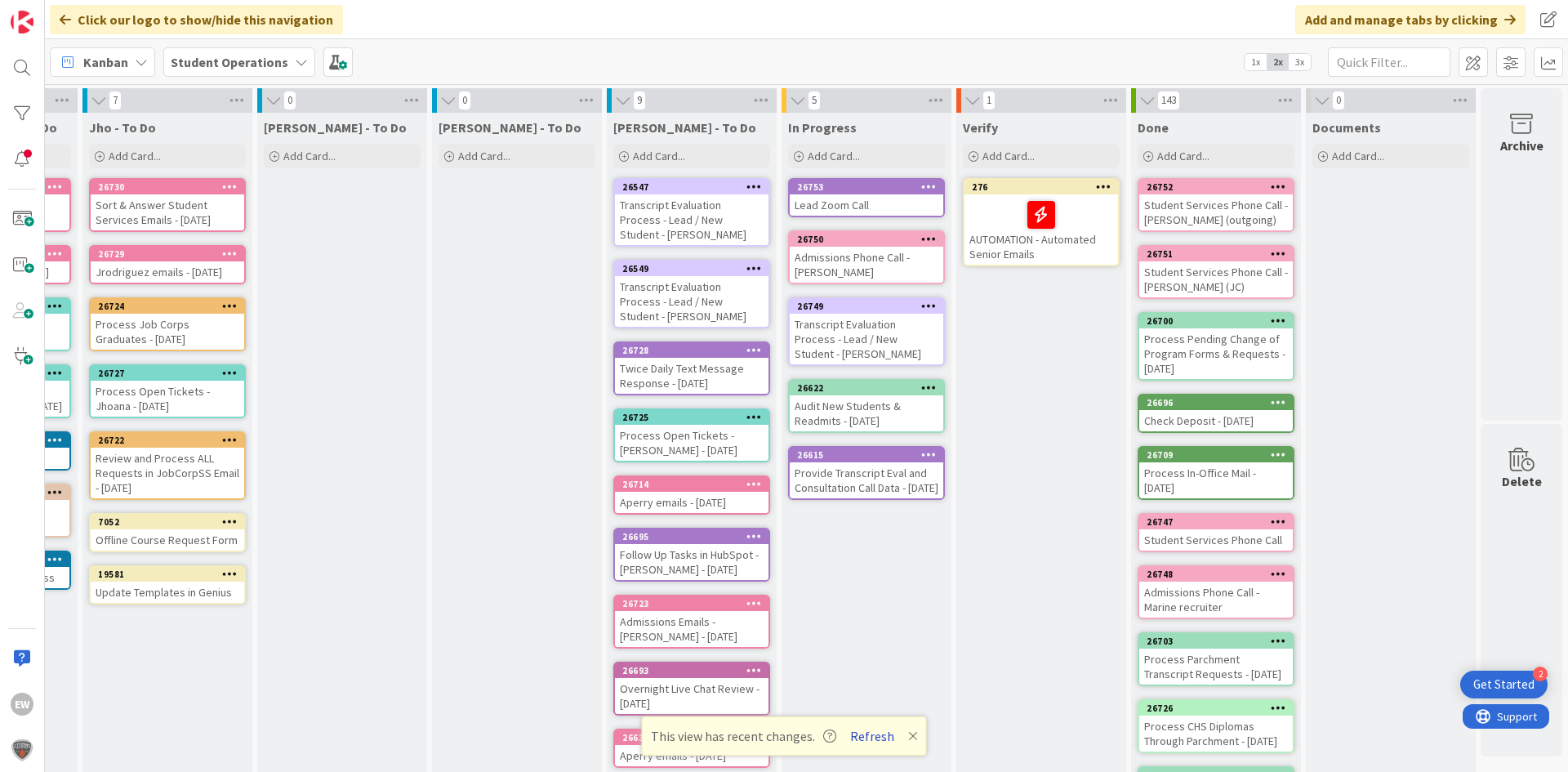
click at [869, 733] on button "Refresh" at bounding box center [872, 735] width 56 height 21
